Goal: Information Seeking & Learning: Find specific fact

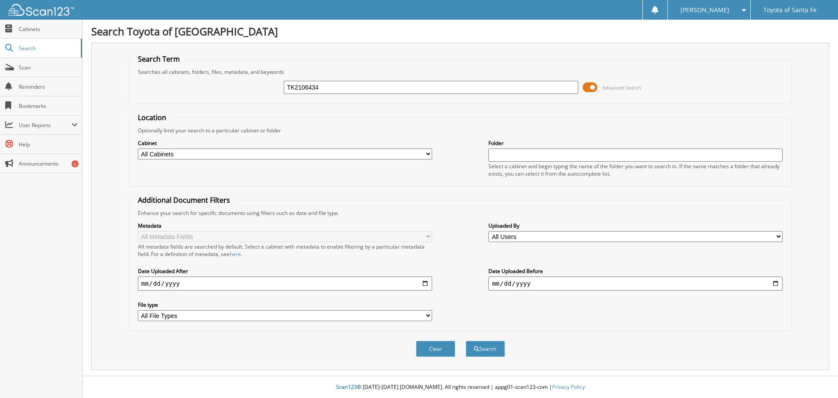
type input "TK2106434"
click at [466, 340] on button "Search" at bounding box center [485, 348] width 39 height 16
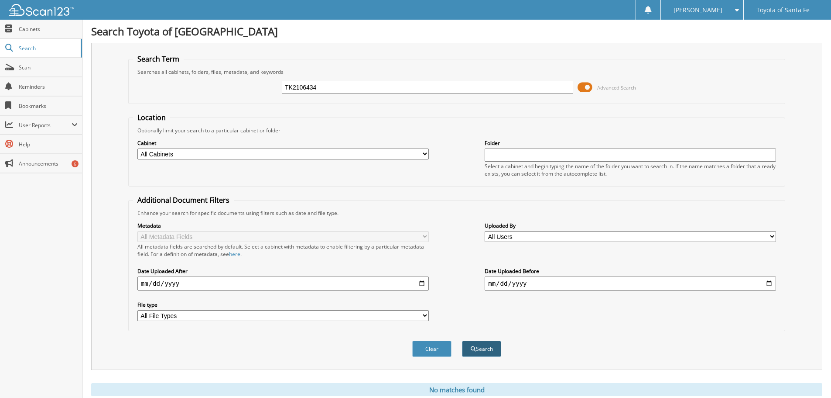
click at [481, 351] on button "Search" at bounding box center [481, 348] width 39 height 16
click at [516, 121] on fieldset "Location Optionally limit your search to a particular cabinet or folder Cabinet…" at bounding box center [456, 150] width 657 height 74
